Goal: Information Seeking & Learning: Learn about a topic

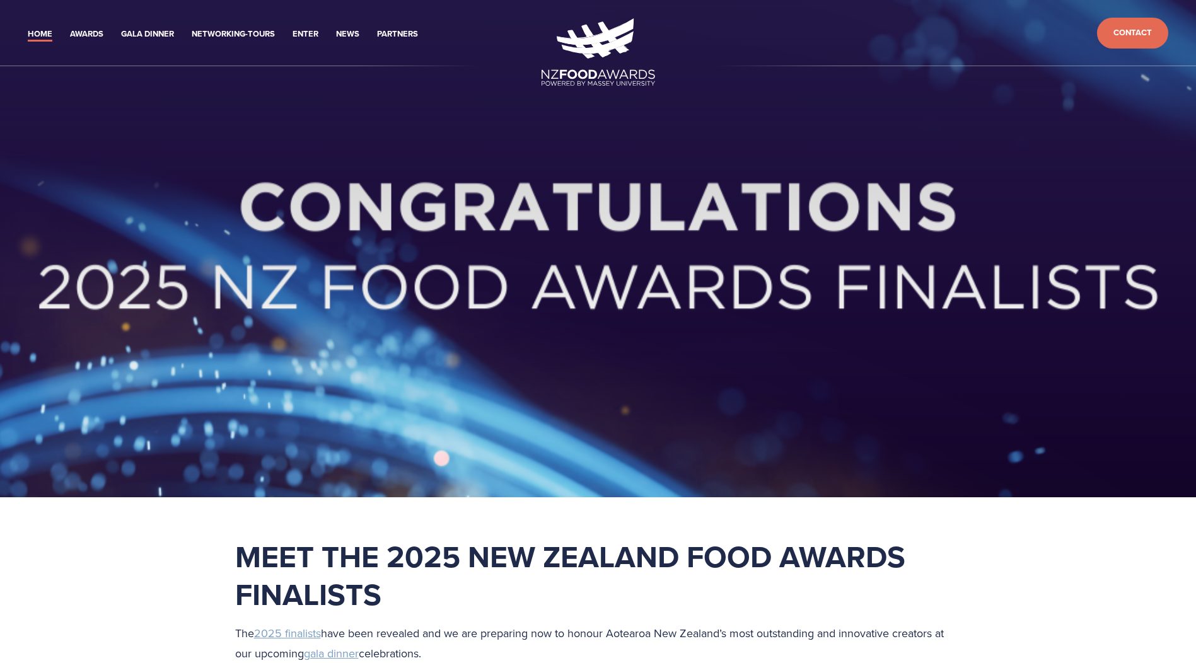
click at [379, 218] on div at bounding box center [598, 268] width 807 height 161
click at [288, 152] on div at bounding box center [598, 248] width 1196 height 497
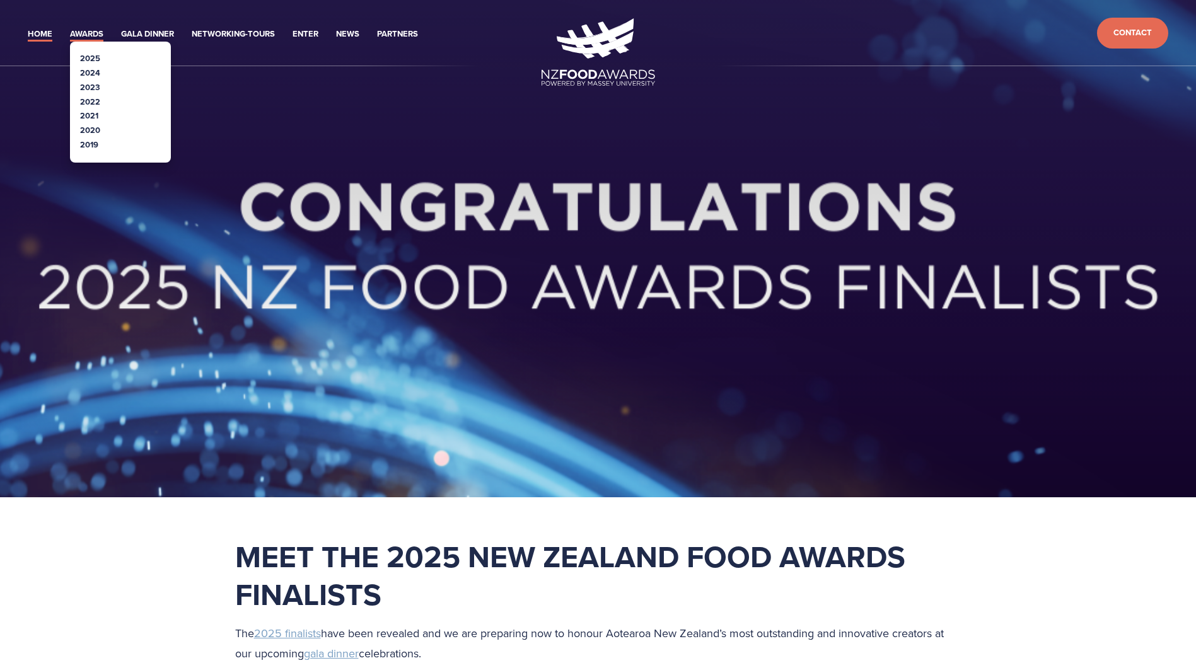
click at [92, 32] on link "Awards" at bounding box center [86, 34] width 33 height 14
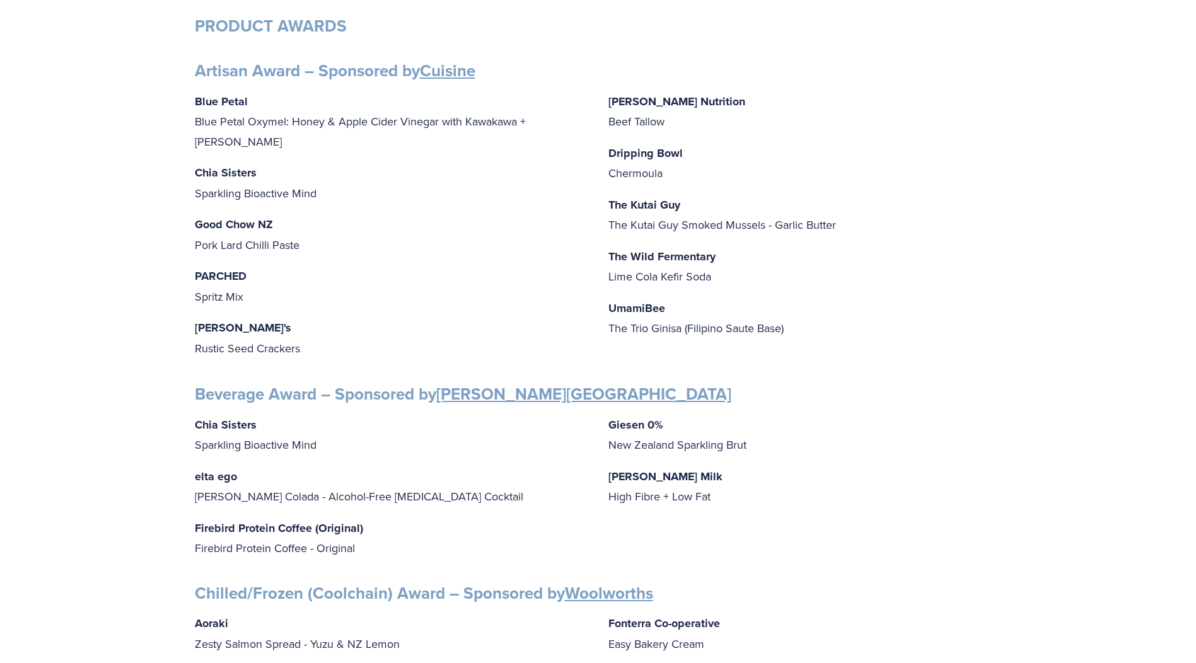
scroll to position [756, 0]
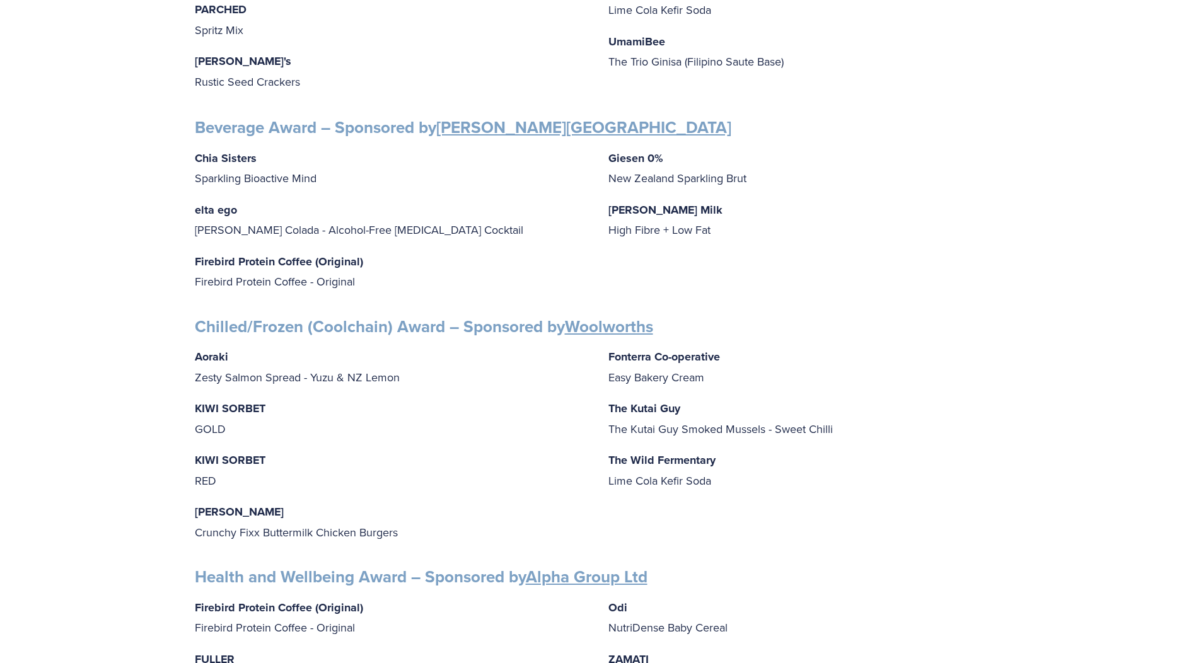
click at [265, 253] on strong "Firebird Protein Coffee (Original)" at bounding box center [279, 261] width 168 height 16
drag, startPoint x: 195, startPoint y: 253, endPoint x: 396, endPoint y: 252, distance: 201.1
click at [396, 252] on p "Firebird Protein Coffee (Original) Firebird Protein Coffee - Original" at bounding box center [391, 272] width 393 height 40
click at [396, 253] on p "Firebird Protein Coffee (Original) Firebird Protein Coffee - Original" at bounding box center [391, 272] width 393 height 40
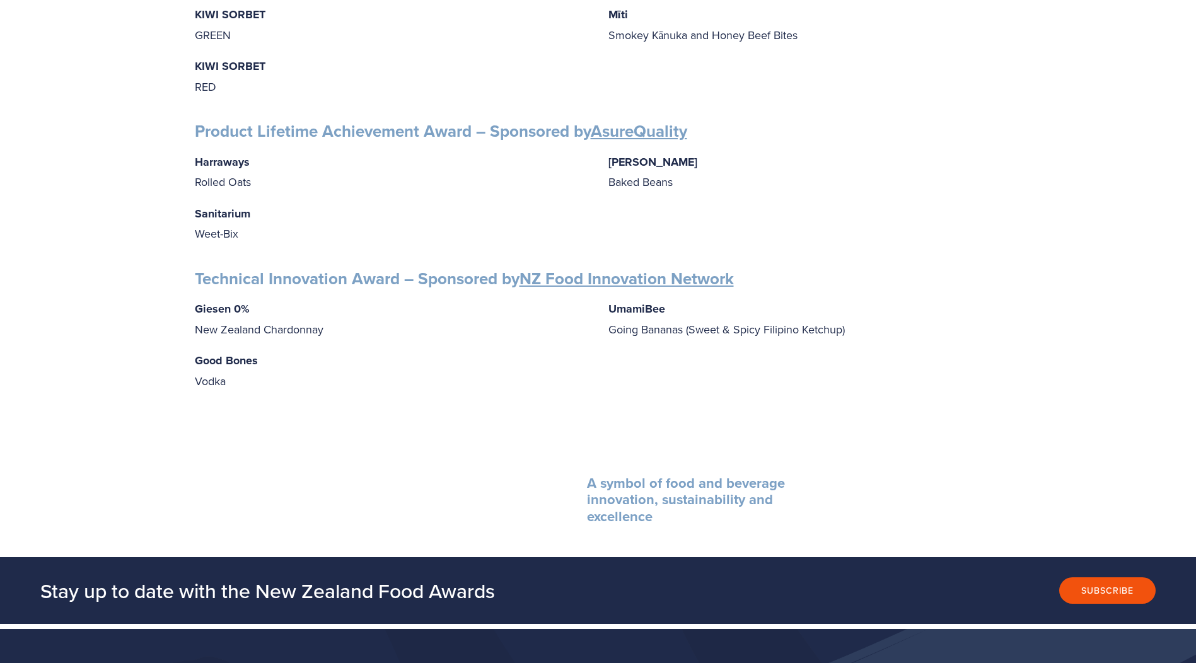
scroll to position [2017, 0]
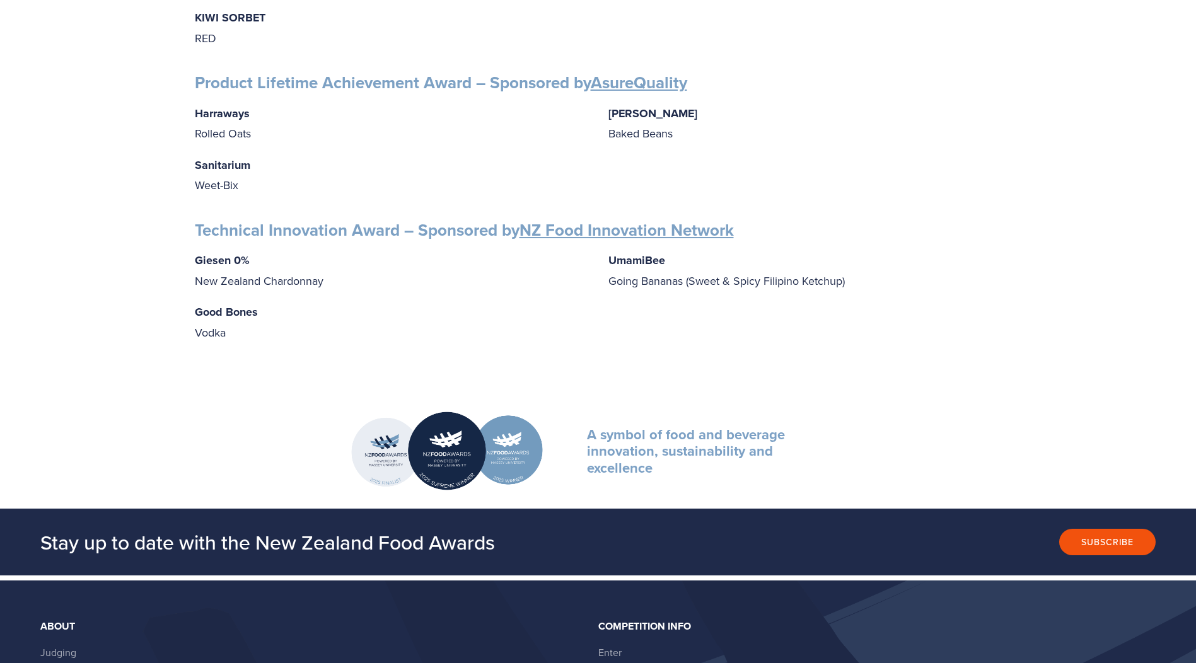
click at [363, 283] on div "[PERSON_NAME] 0% New Zealand Chardonnay Good Bones Vodka UmamiBee Going Bananas…" at bounding box center [598, 296] width 807 height 92
click at [362, 283] on div "[PERSON_NAME] 0% New Zealand Chardonnay Good Bones Vodka UmamiBee Going Bananas…" at bounding box center [598, 296] width 807 height 92
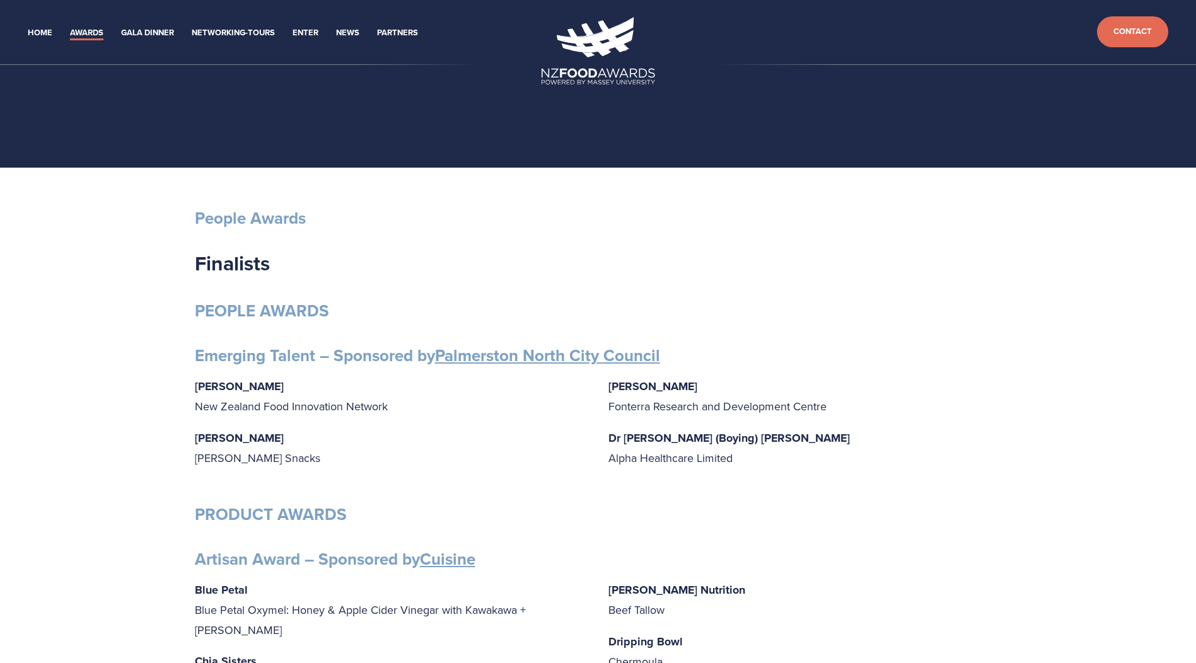
scroll to position [0, 0]
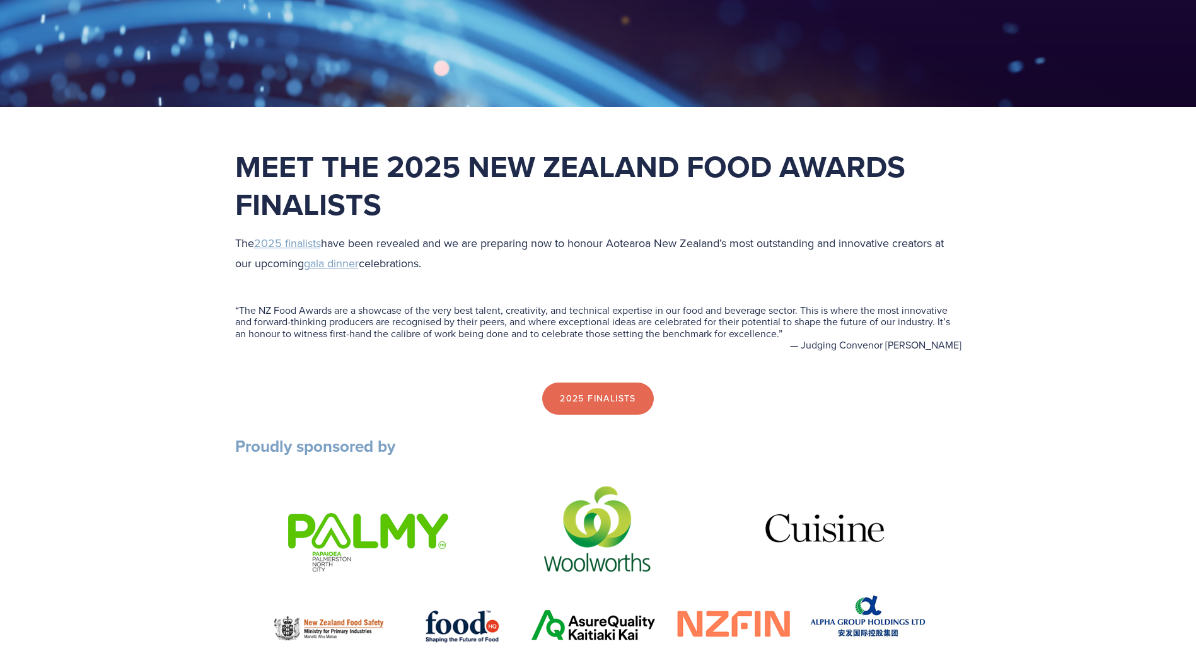
scroll to position [189, 0]
